Goal: Use online tool/utility

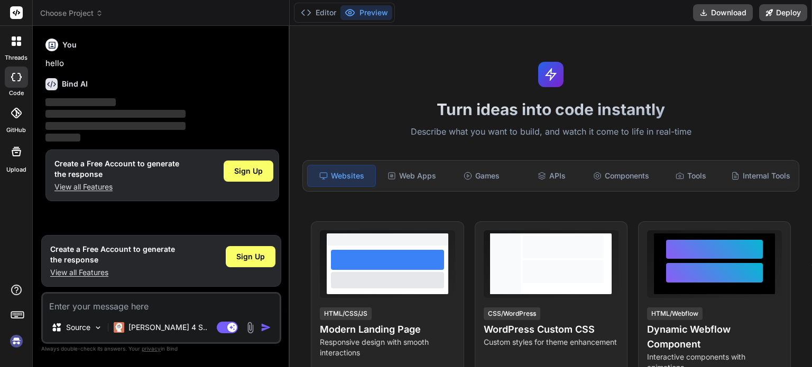
type textarea "x"
click at [726, 12] on button "Download" at bounding box center [723, 12] width 60 height 17
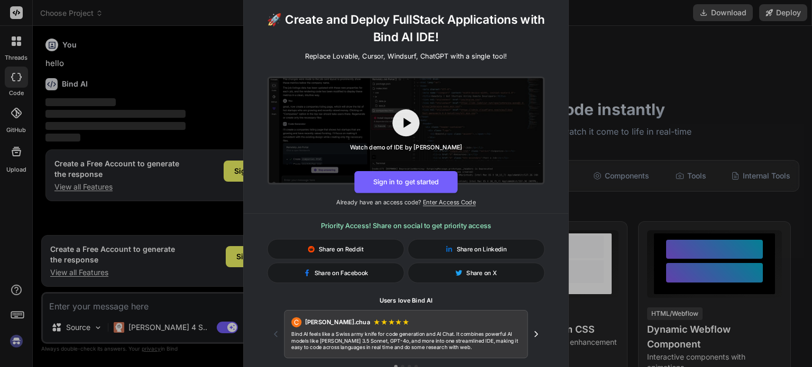
click at [197, 98] on div "🚀 Create and Deploy FullStack Applications with Bind AI IDE! Replace Lovable, C…" at bounding box center [406, 183] width 812 height 367
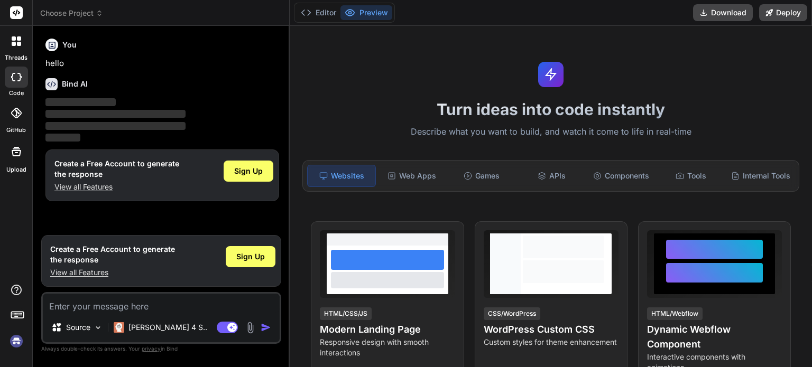
click at [17, 42] on icon at bounding box center [19, 44] width 4 height 4
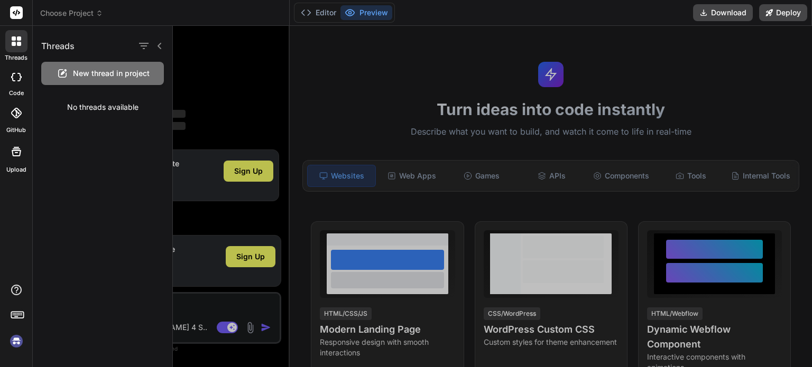
click at [202, 74] on div at bounding box center [492, 196] width 639 height 341
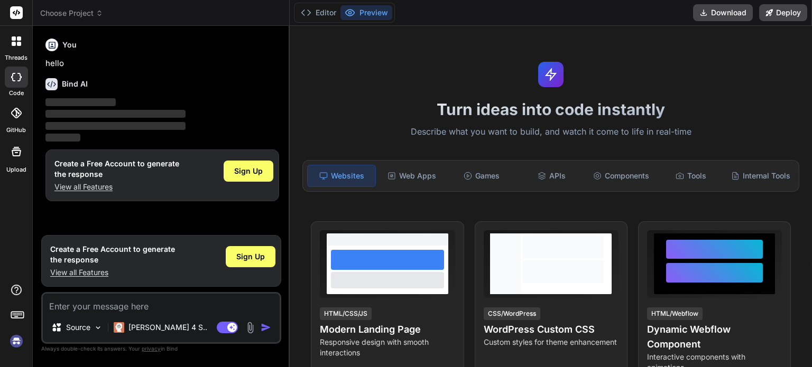
click at [14, 115] on icon at bounding box center [16, 113] width 11 height 11
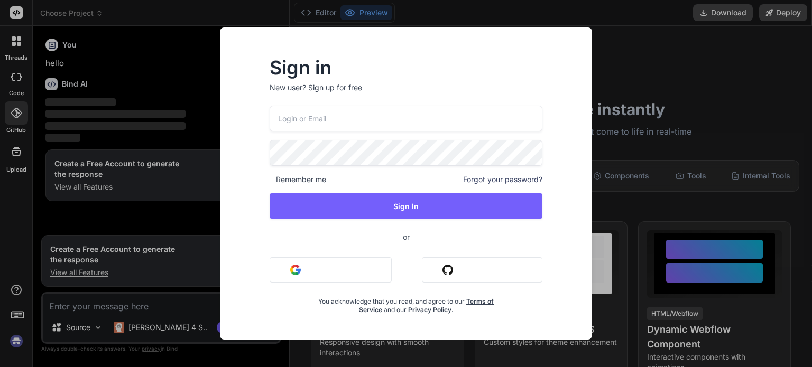
click at [283, 116] on input "email" at bounding box center [405, 119] width 273 height 26
click at [183, 97] on div "Sign in New user? Sign up for free Remember me Forgot your password? Sign In or…" at bounding box center [406, 183] width 812 height 367
